Goal: Navigation & Orientation: Find specific page/section

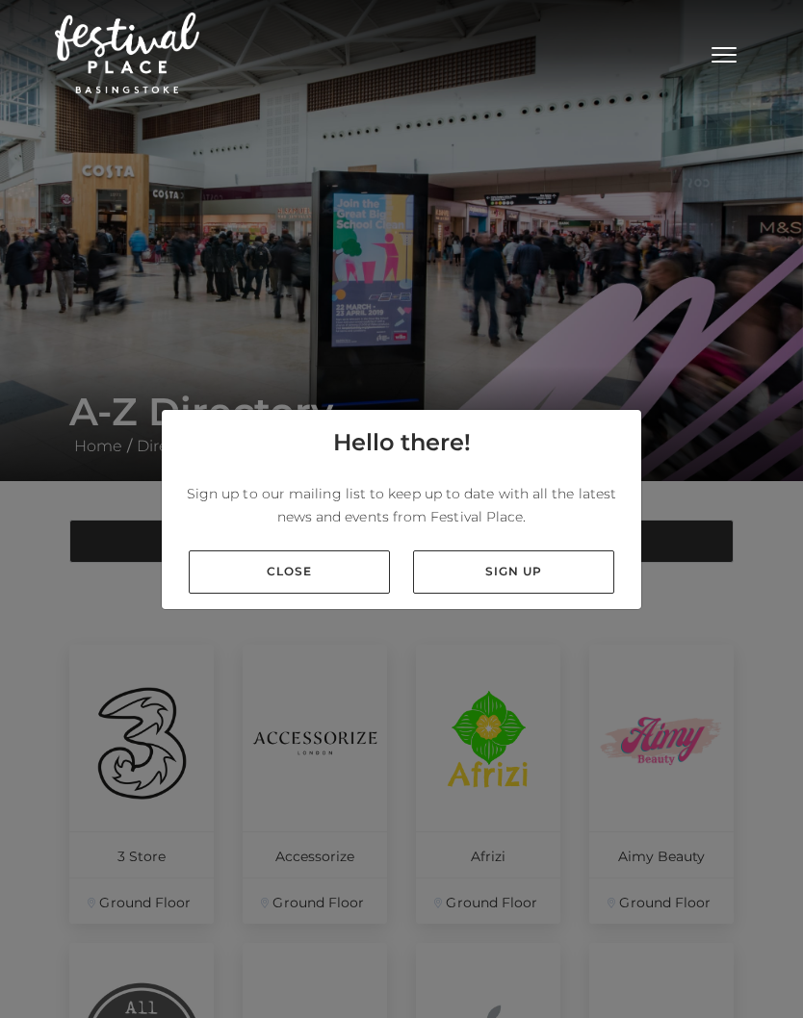
click at [355, 594] on link "Close" at bounding box center [289, 572] width 201 height 43
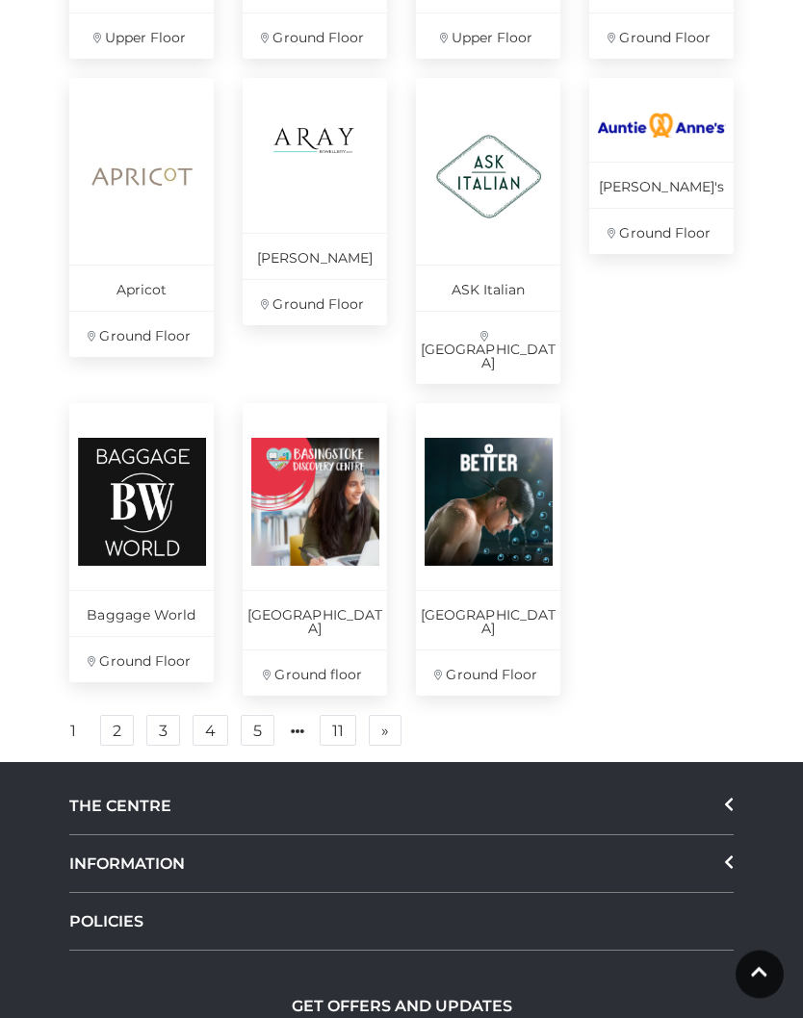
scroll to position [1164, 0]
click at [107, 715] on link "2" at bounding box center [117, 730] width 34 height 31
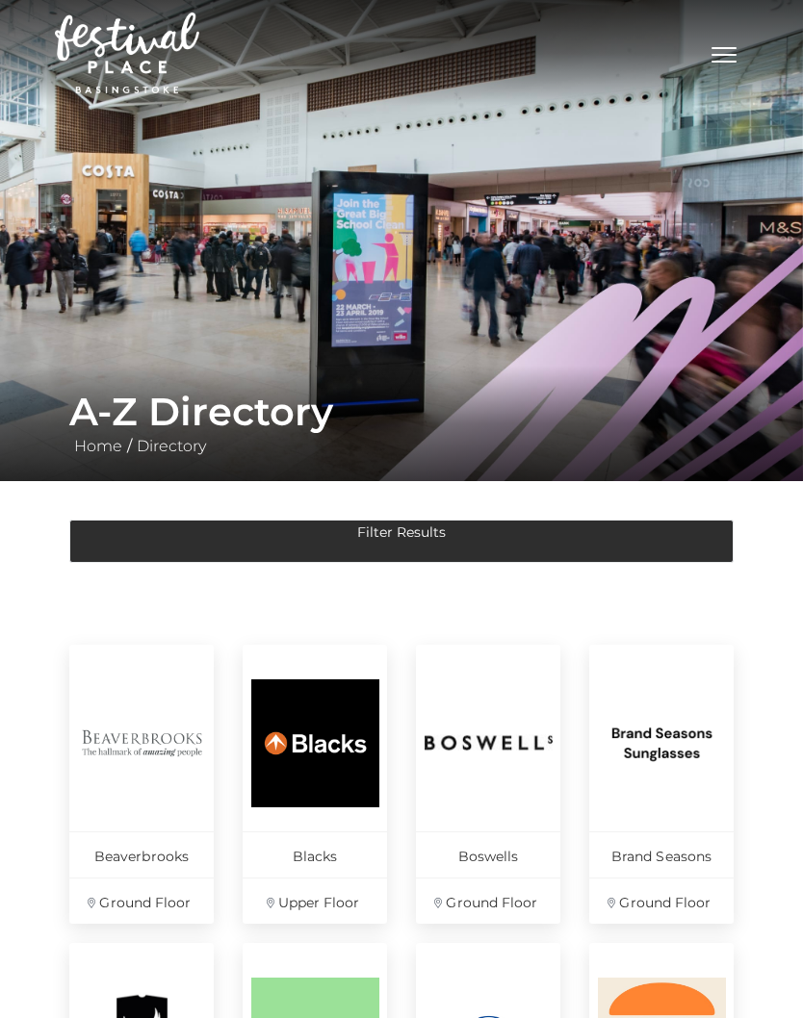
click at [735, 44] on button "Toggle navigation" at bounding box center [724, 52] width 48 height 28
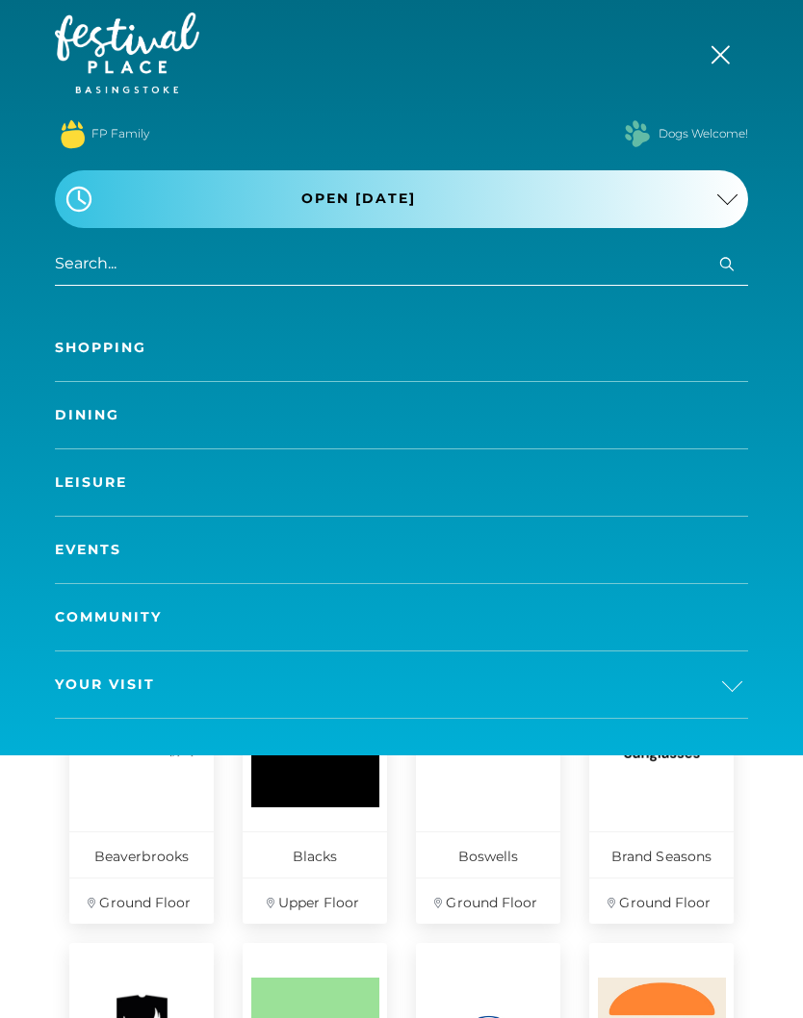
click at [148, 685] on span "Your Visit" at bounding box center [105, 685] width 100 height 20
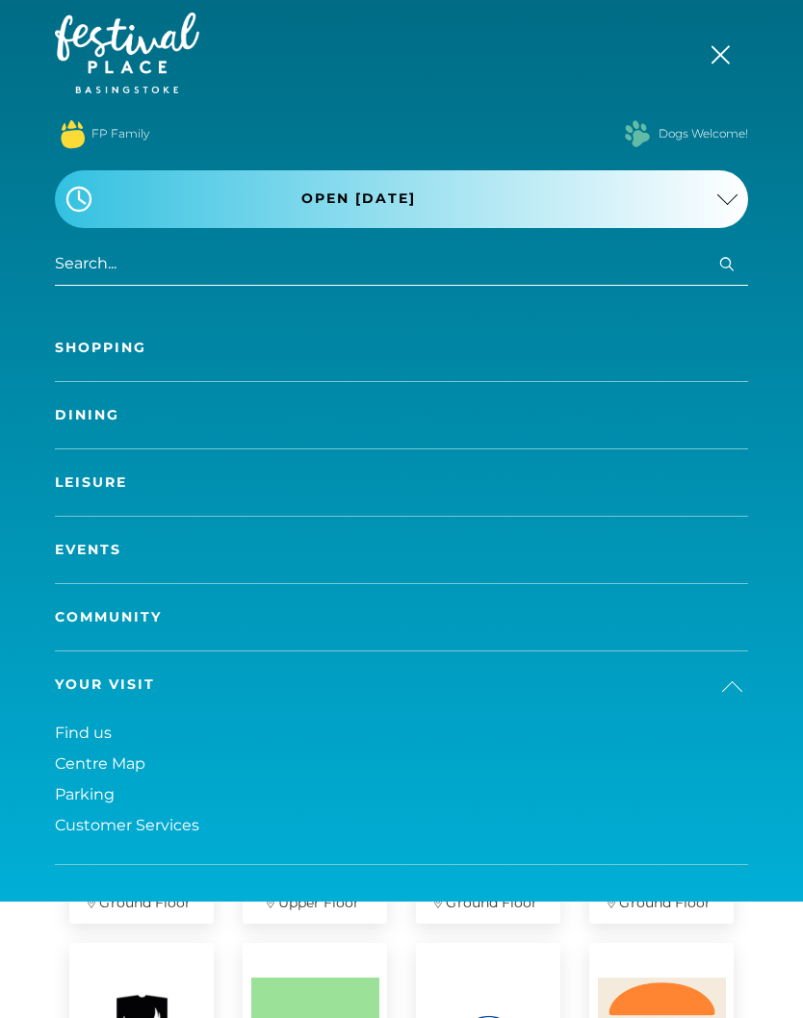
click at [68, 739] on span "Find us" at bounding box center [83, 733] width 57 height 18
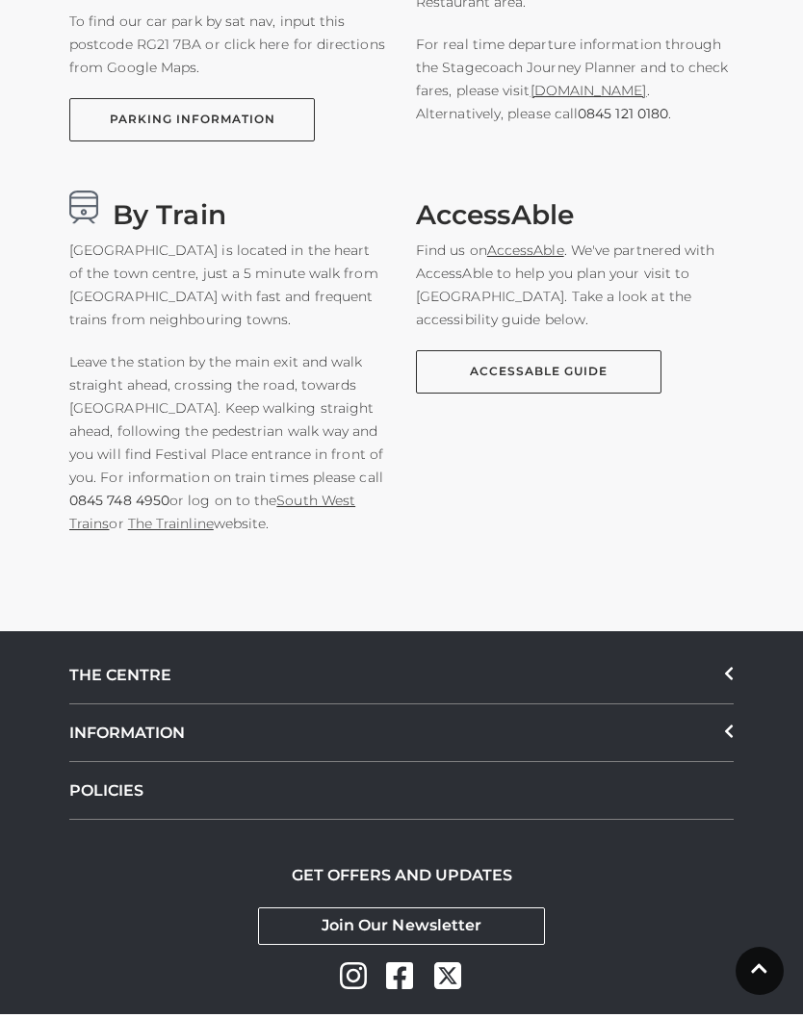
scroll to position [1481, 0]
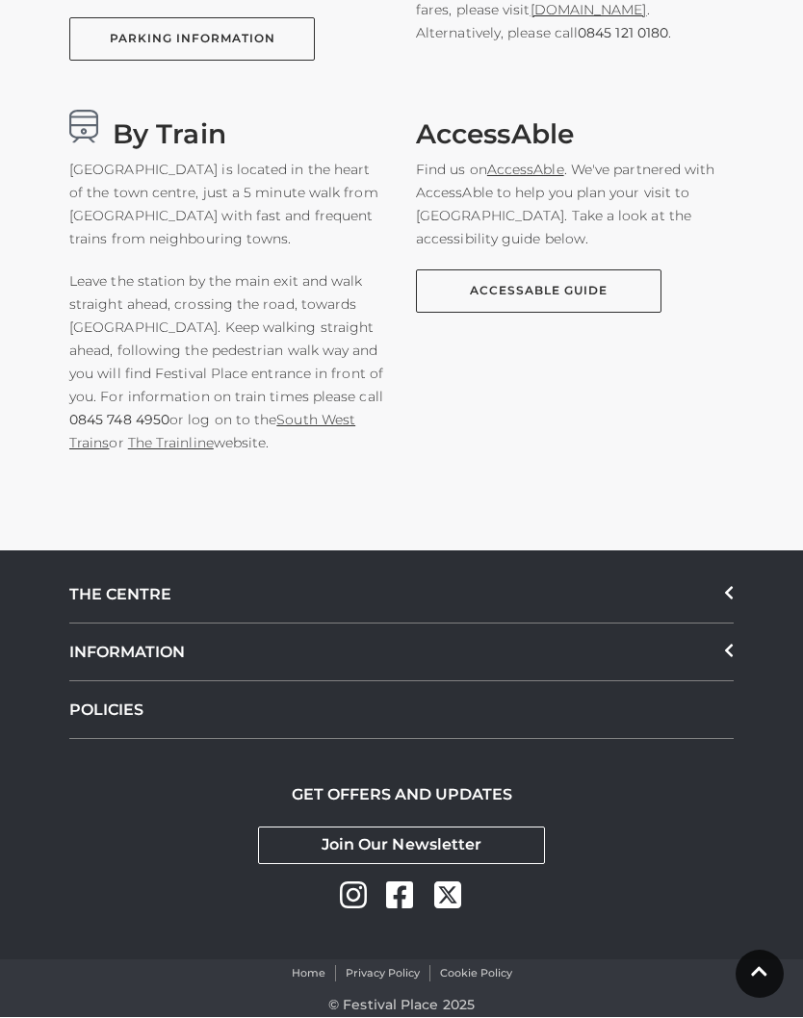
click at [731, 652] on icon at bounding box center [729, 651] width 8 height 13
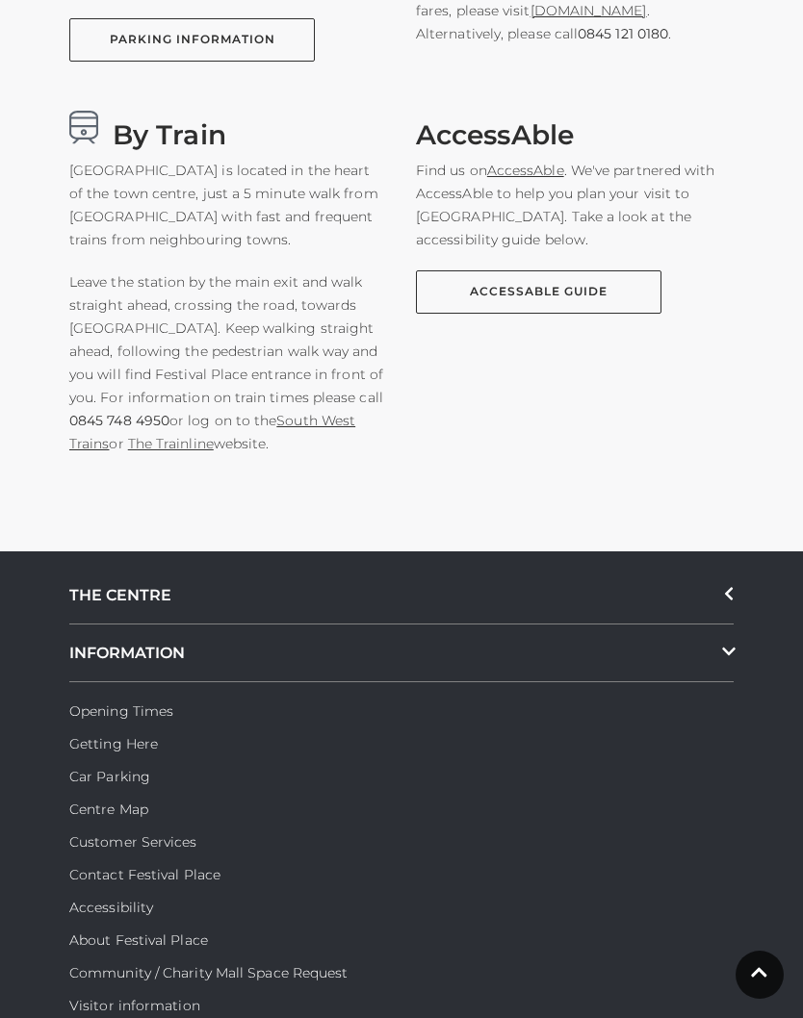
click at [151, 703] on link "Opening Times" at bounding box center [121, 711] width 104 height 17
